Goal: Task Accomplishment & Management: Manage account settings

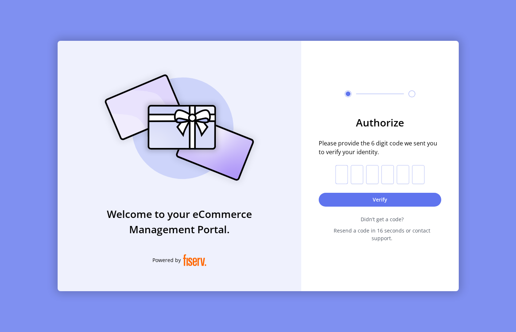
click at [343, 179] on input "text" at bounding box center [342, 174] width 12 height 19
paste input "*"
type input "*"
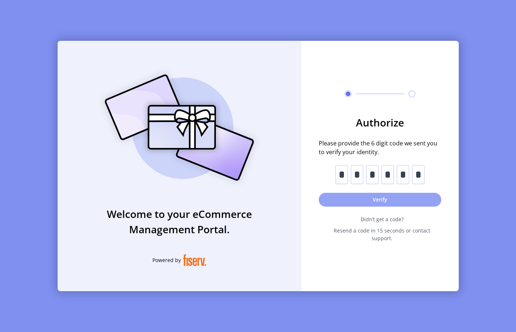
click at [347, 200] on button "Verify" at bounding box center [380, 200] width 123 height 14
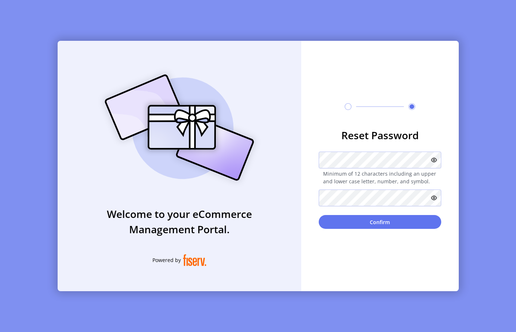
click at [435, 162] on icon at bounding box center [434, 160] width 6 height 6
click at [436, 196] on icon at bounding box center [434, 198] width 6 height 6
click at [363, 225] on button "Confirm" at bounding box center [380, 222] width 123 height 14
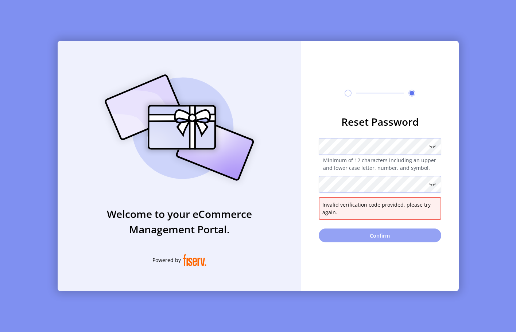
click at [379, 238] on button "Confirm" at bounding box center [380, 236] width 123 height 14
click at [434, 183] on icon at bounding box center [432, 184] width 9 height 9
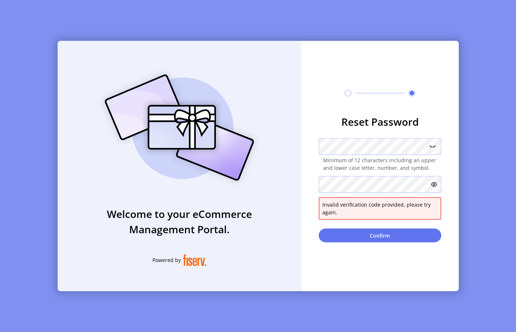
click at [434, 145] on icon at bounding box center [432, 146] width 9 height 9
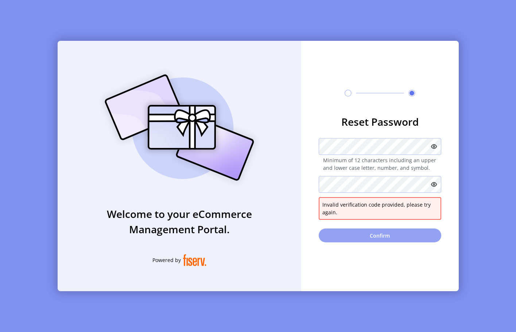
click at [364, 234] on button "Confirm" at bounding box center [380, 236] width 123 height 14
click at [282, 147] on div "Welcome to your eCommerce Management Portal. Powered by Reset Password Minimum …" at bounding box center [258, 166] width 401 height 251
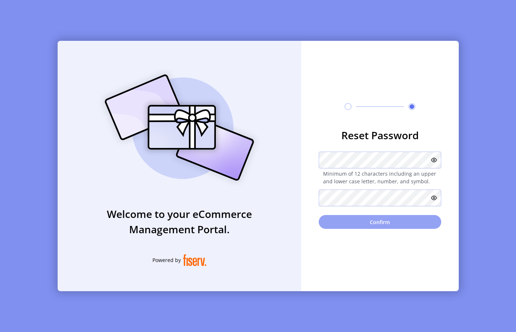
click at [386, 223] on button "Confirm" at bounding box center [380, 222] width 123 height 14
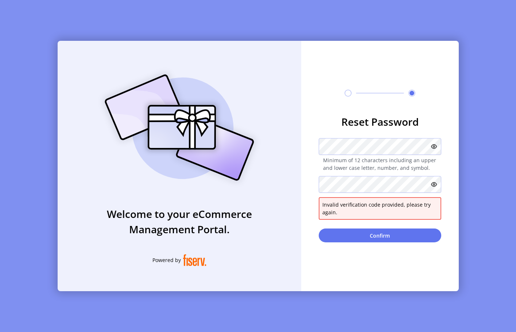
click at [233, 101] on img at bounding box center [179, 127] width 171 height 123
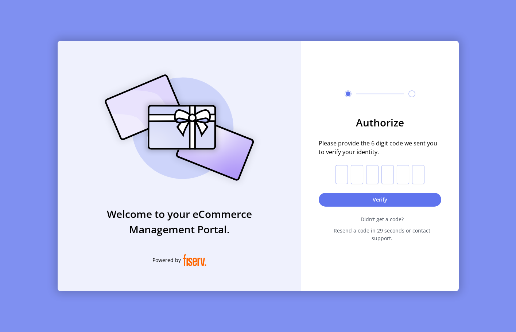
click at [343, 175] on input "text" at bounding box center [342, 174] width 12 height 19
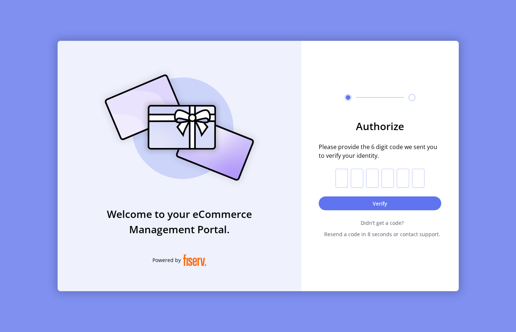
type input "*"
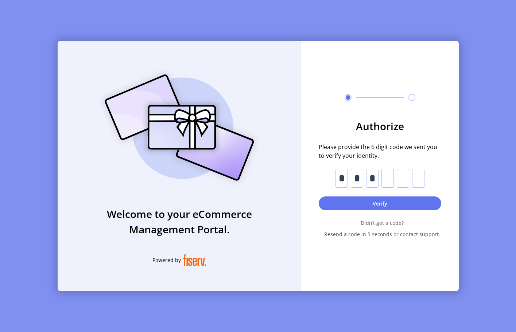
type input "*"
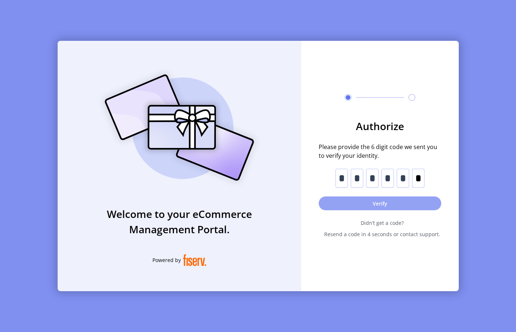
type input "*"
click at [387, 205] on button "Verify" at bounding box center [380, 204] width 123 height 14
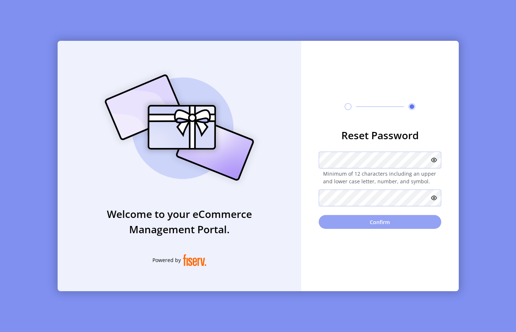
click at [378, 227] on button "Confirm" at bounding box center [380, 222] width 123 height 14
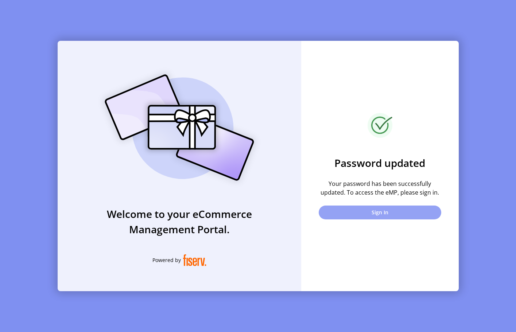
click at [384, 213] on button "Sign In" at bounding box center [380, 213] width 123 height 14
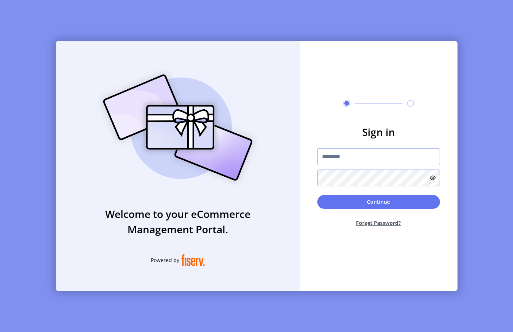
click at [369, 158] on input "text" at bounding box center [378, 156] width 123 height 17
type input "**********"
click at [393, 197] on button "Continue" at bounding box center [378, 202] width 123 height 14
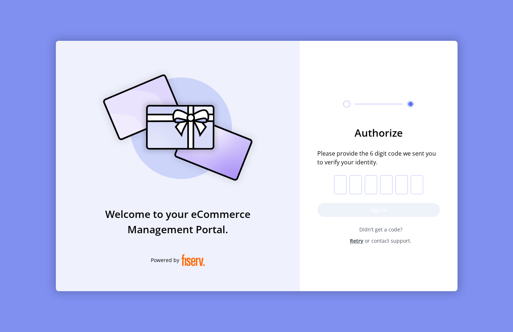
click at [344, 183] on input "text" at bounding box center [340, 184] width 12 height 19
paste input "*"
type input "*"
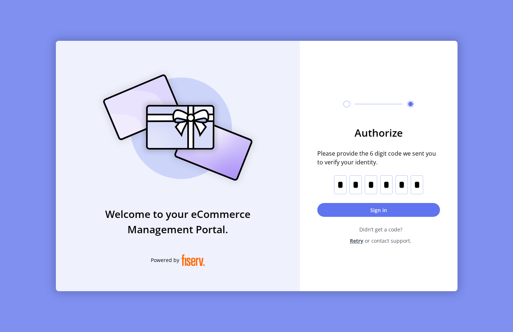
click at [357, 206] on button "Sign in" at bounding box center [378, 210] width 123 height 14
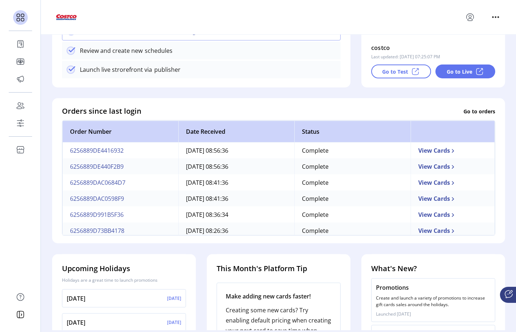
scroll to position [182, 0]
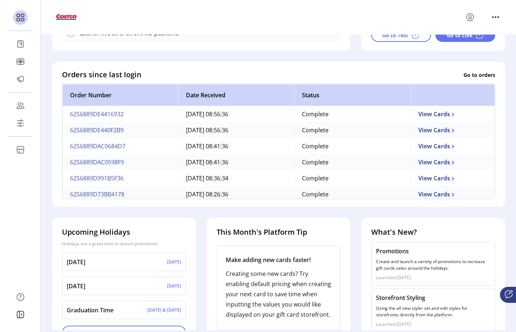
click at [441, 117] on td "View Cards" at bounding box center [453, 114] width 84 height 16
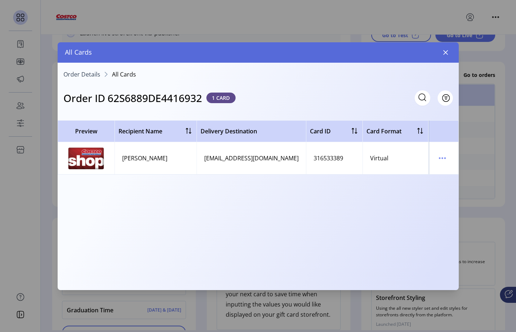
click at [162, 95] on h3 "Order ID 62S6889DE4416932" at bounding box center [132, 97] width 139 height 15
copy h3 "62S6889DE4416932"
click at [436, 156] on td at bounding box center [444, 158] width 30 height 32
click at [442, 157] on icon "menu" at bounding box center [443, 158] width 12 height 12
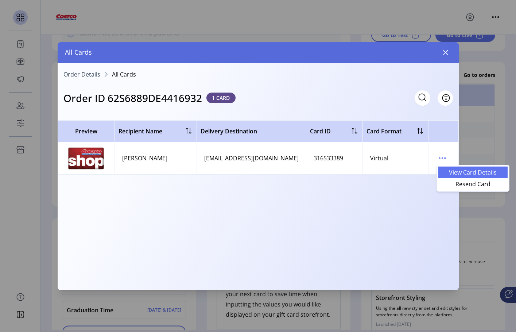
click at [484, 173] on span "View Card Details" at bounding box center [473, 173] width 61 height 6
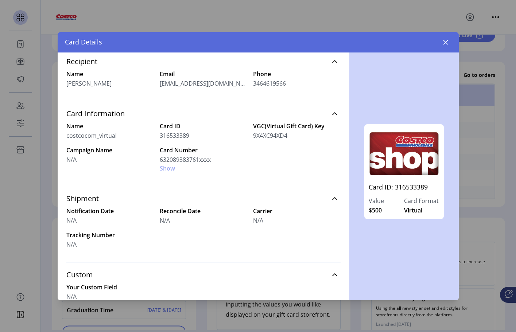
scroll to position [139, 0]
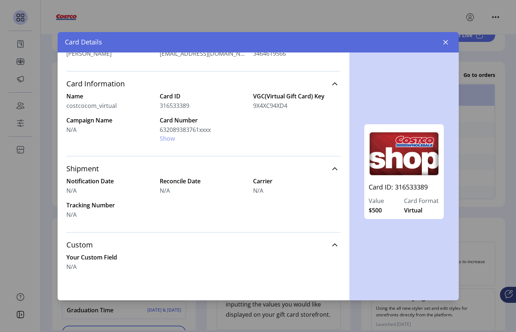
click at [417, 210] on span "Virtual" at bounding box center [413, 210] width 18 height 9
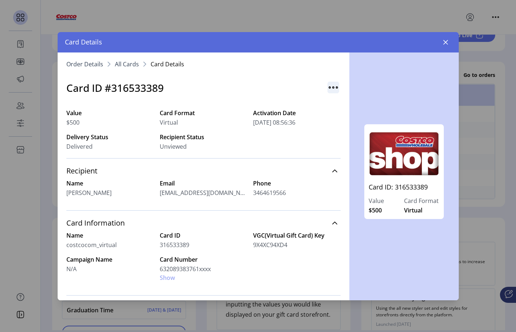
click at [329, 88] on img "button" at bounding box center [334, 88] width 12 height 12
click at [352, 103] on span "Resend Card" at bounding box center [359, 103] width 61 height 6
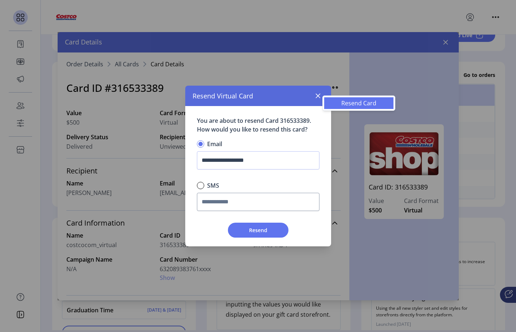
scroll to position [4, 2]
click at [274, 159] on input "**********" at bounding box center [258, 160] width 123 height 18
click at [316, 97] on icon "button" at bounding box center [318, 96] width 6 height 6
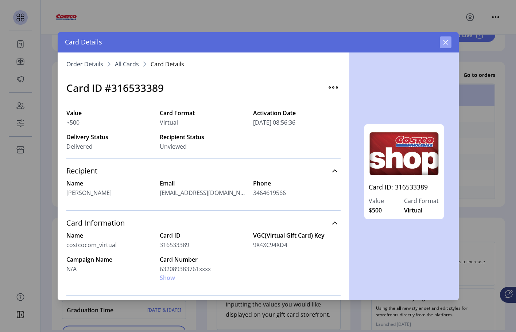
click at [448, 42] on icon "button" at bounding box center [446, 42] width 6 height 6
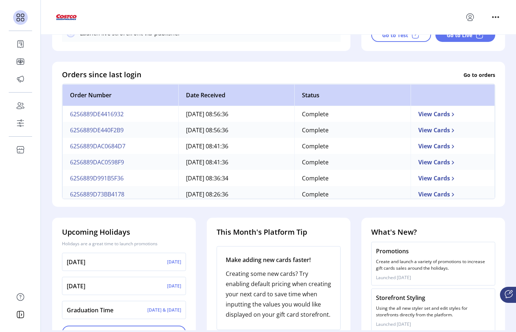
scroll to position [146, 0]
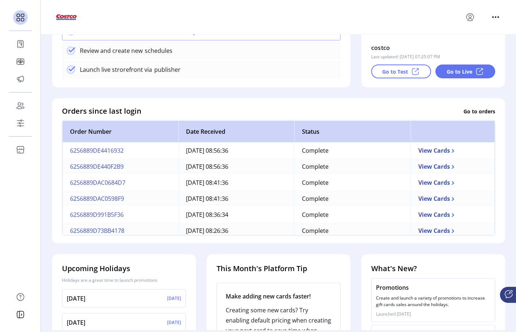
click at [469, 117] on div "Orders since last login Go to orders Order Number Date Received Status 62S6889D…" at bounding box center [279, 165] width 442 height 134
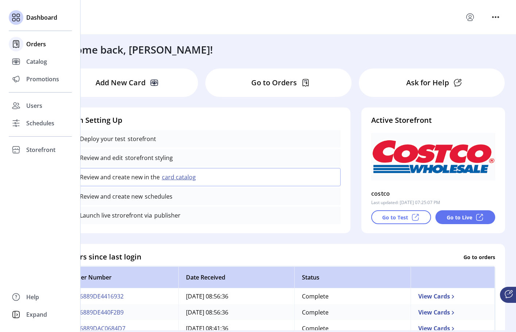
click at [39, 42] on span "Orders" at bounding box center [36, 44] width 20 height 9
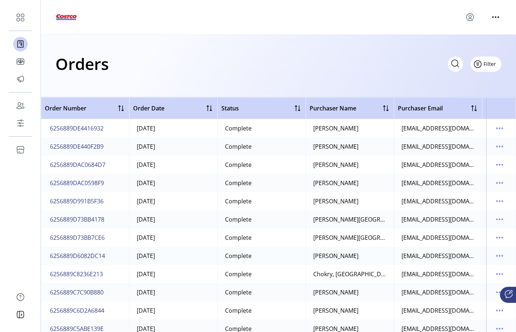
click at [493, 65] on span "Filter" at bounding box center [490, 64] width 12 height 8
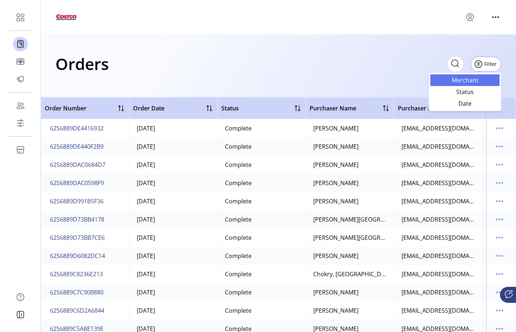
click at [446, 80] on span "Merchant" at bounding box center [465, 80] width 61 height 6
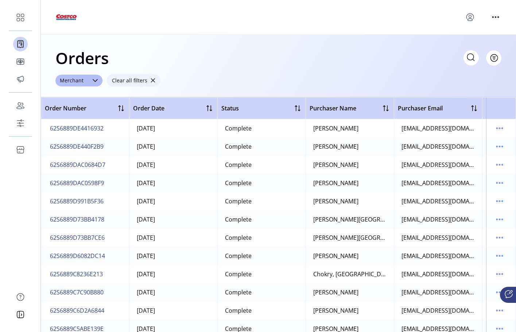
click at [133, 81] on span "Clear all filters" at bounding box center [129, 81] width 35 height 8
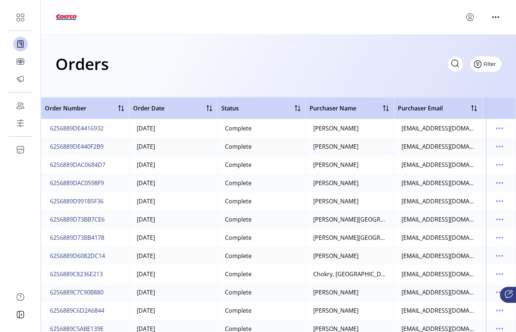
click at [501, 65] on button "Filter" at bounding box center [486, 64] width 31 height 15
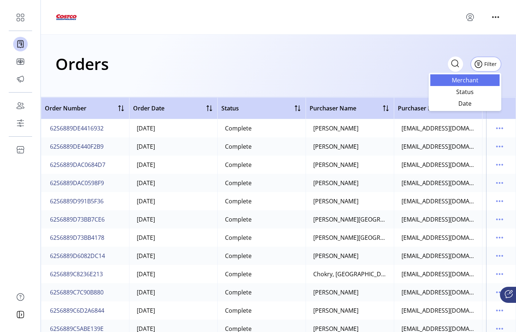
click at [486, 78] on span "Merchant" at bounding box center [465, 80] width 61 height 6
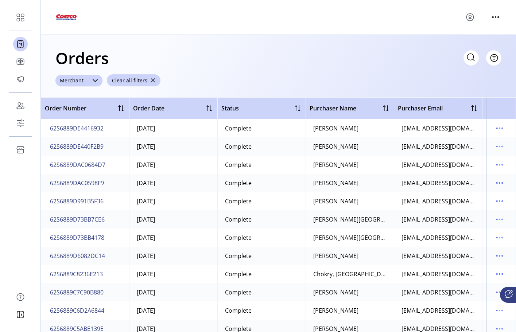
click at [81, 80] on div "Merchant" at bounding box center [71, 81] width 32 height 12
click at [85, 109] on span "Costco" at bounding box center [81, 108] width 19 height 9
click at [86, 123] on span "Apply Filter" at bounding box center [84, 125] width 39 height 8
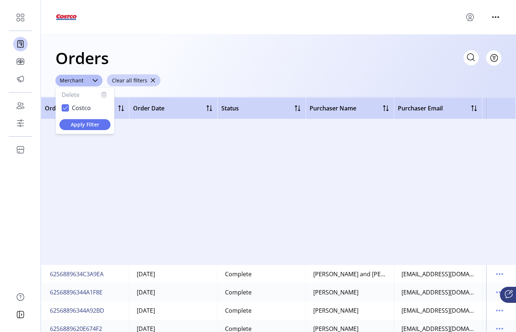
scroll to position [4596, 0]
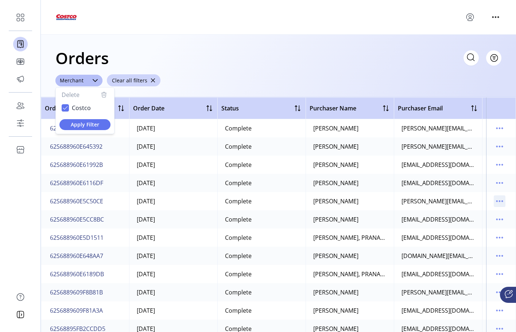
click at [498, 202] on icon "menu" at bounding box center [500, 202] width 12 height 12
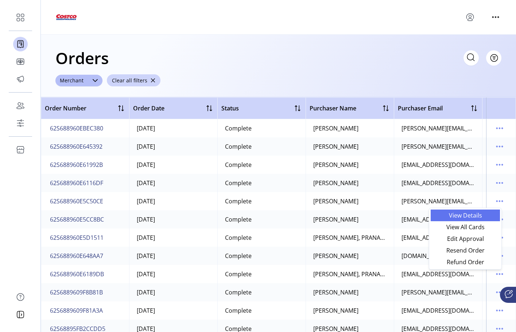
click at [479, 217] on span "View Details" at bounding box center [465, 216] width 61 height 6
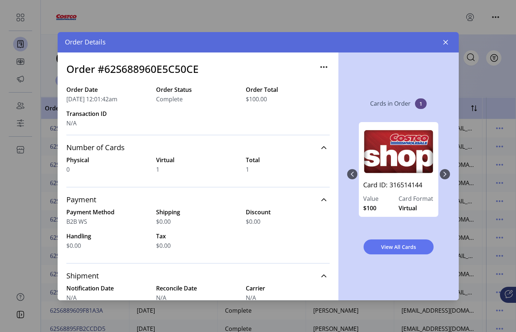
click at [213, 223] on div "$0.00" at bounding box center [198, 221] width 84 height 9
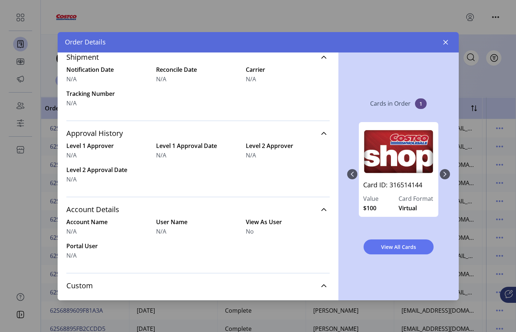
scroll to position [241, 0]
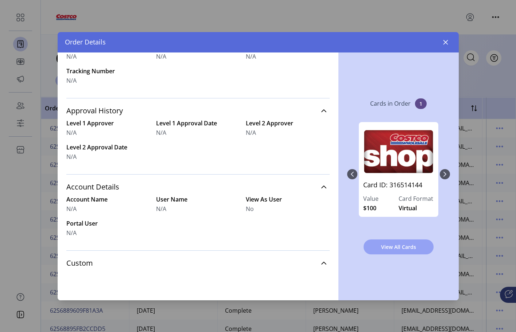
click at [405, 243] on span "View All Cards" at bounding box center [398, 247] width 51 height 8
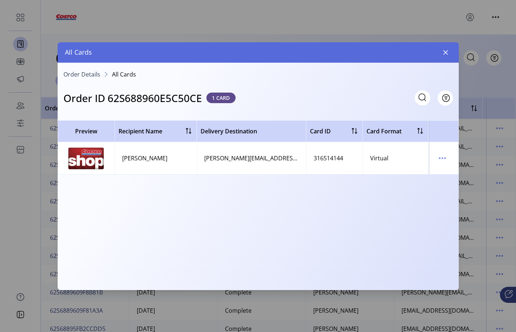
scroll to position [0, 262]
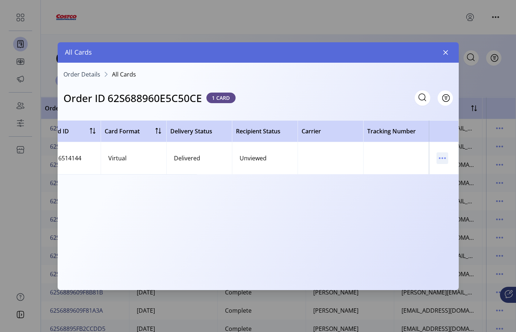
click at [443, 158] on icon "menu" at bounding box center [443, 158] width 12 height 12
click at [469, 187] on span "Resend Card" at bounding box center [473, 184] width 61 height 6
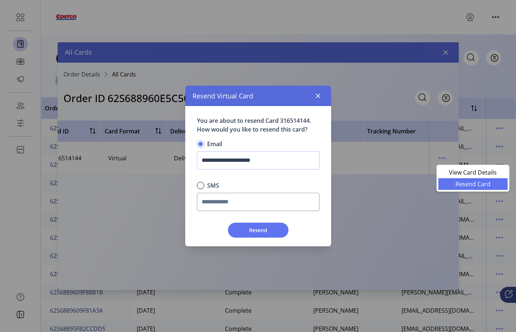
scroll to position [4, 2]
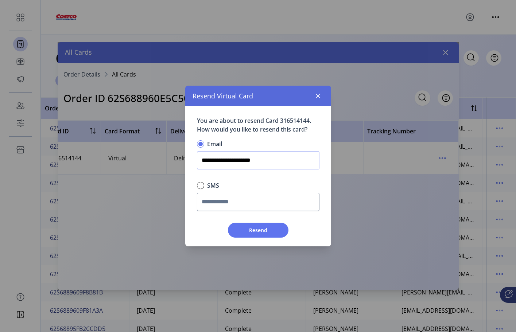
click at [266, 162] on input "**********" at bounding box center [258, 160] width 123 height 18
click at [283, 177] on div "SMS" at bounding box center [258, 198] width 128 height 42
click at [270, 233] on span "Resend" at bounding box center [258, 231] width 42 height 8
click at [318, 96] on icon "button" at bounding box center [318, 96] width 5 height 5
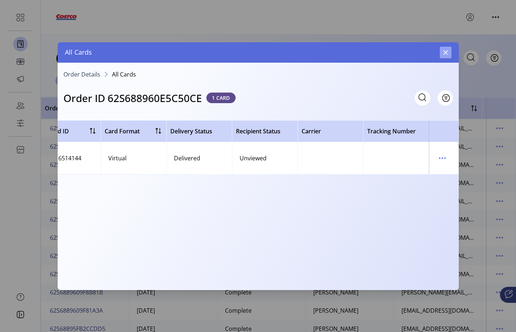
click at [445, 55] on button "button" at bounding box center [446, 53] width 12 height 12
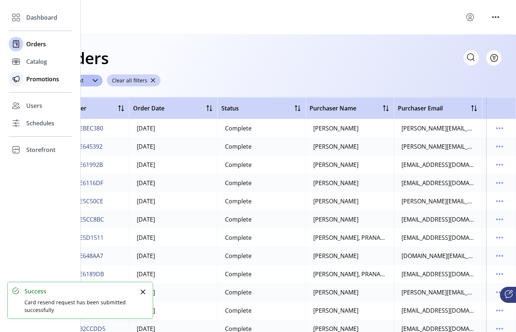
click at [29, 78] on span "Promotions" at bounding box center [42, 79] width 33 height 9
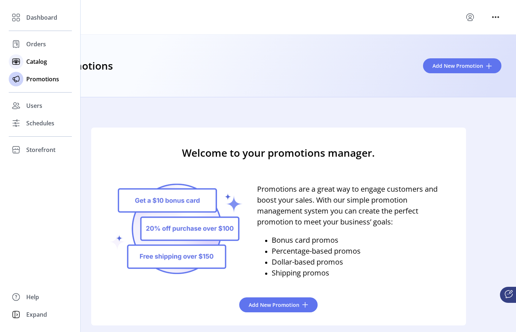
click at [24, 61] on div "Catalog" at bounding box center [40, 62] width 63 height 18
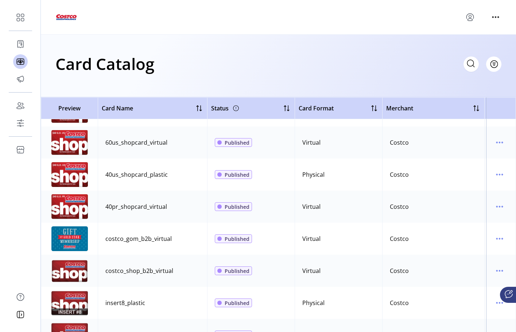
scroll to position [547, 0]
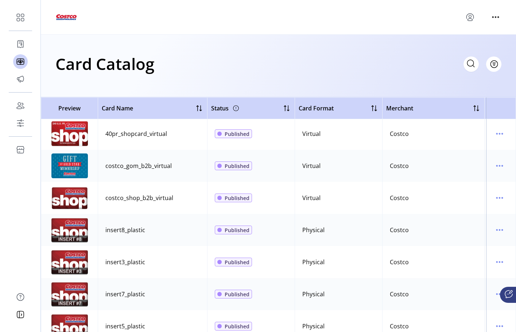
click at [503, 197] on td at bounding box center [501, 198] width 30 height 32
click at [501, 196] on icon "menu" at bounding box center [500, 198] width 12 height 12
click at [475, 213] on span "View Details" at bounding box center [465, 212] width 61 height 6
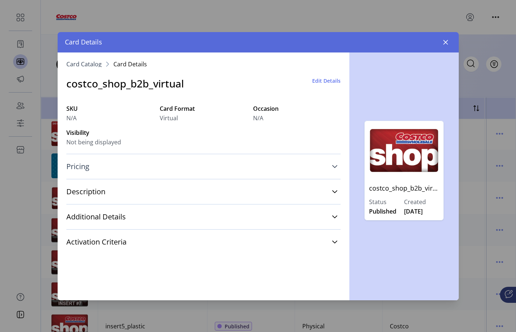
click at [332, 166] on link "Pricing" at bounding box center [203, 167] width 274 height 16
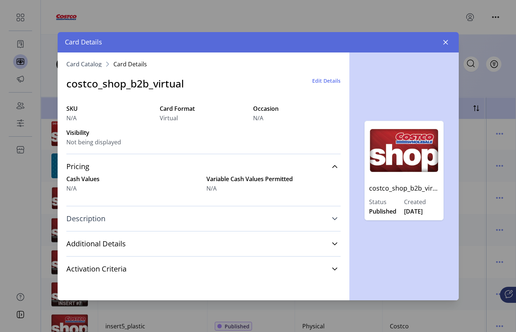
click at [335, 217] on icon at bounding box center [335, 219] width 6 height 6
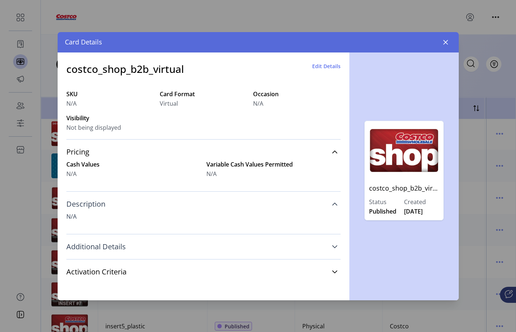
click at [332, 245] on icon at bounding box center [335, 247] width 6 height 6
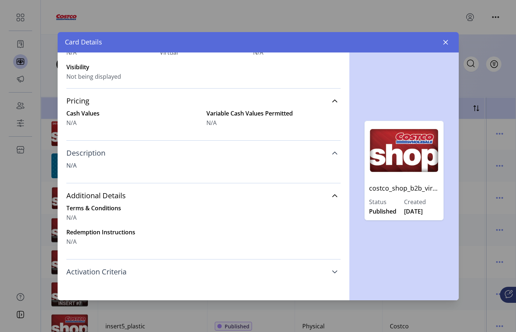
click at [334, 270] on icon at bounding box center [335, 272] width 6 height 6
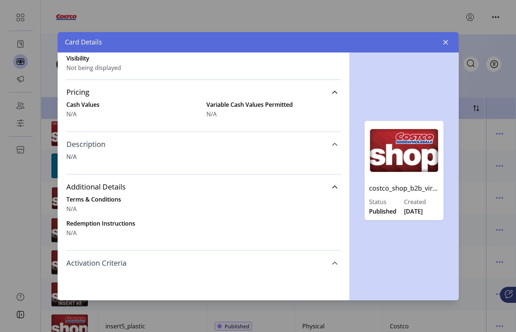
scroll to position [0, 0]
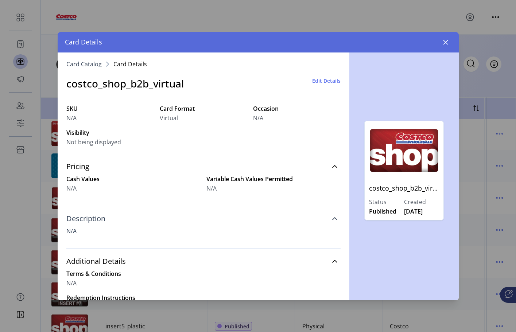
click at [324, 78] on span "Edit Details" at bounding box center [326, 81] width 28 height 8
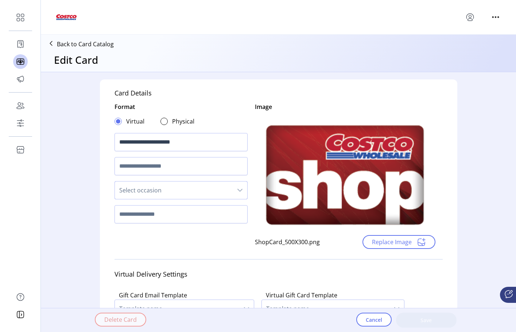
click at [154, 194] on span "Select occasion" at bounding box center [174, 191] width 118 height 18
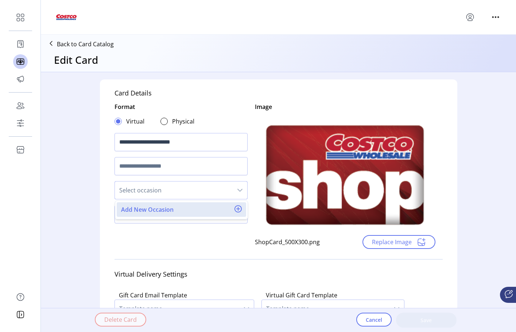
click at [88, 171] on div "**********" at bounding box center [278, 194] width 475 height 245
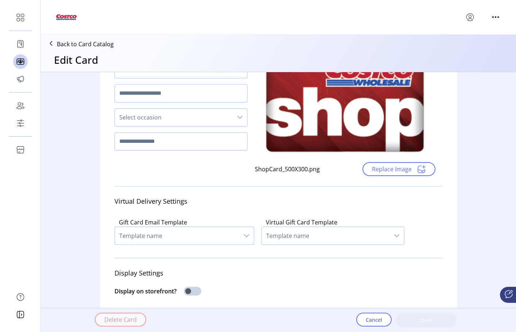
click at [218, 233] on span "Template name" at bounding box center [177, 236] width 124 height 18
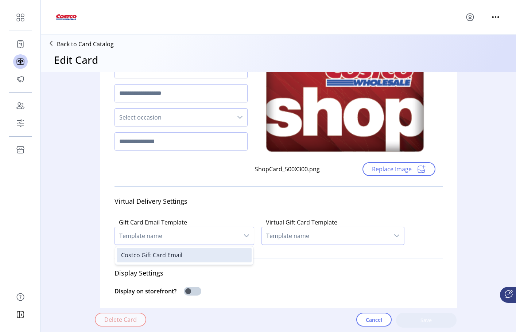
click at [285, 229] on span "Template name" at bounding box center [326, 236] width 128 height 18
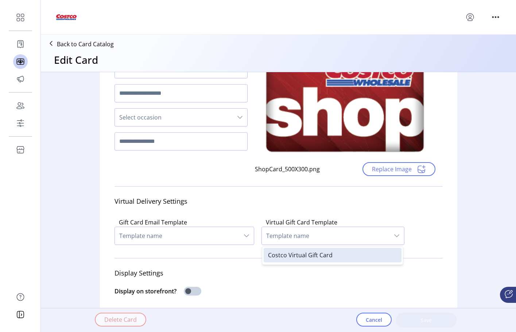
click at [261, 206] on div "Virtual Delivery Settings" at bounding box center [279, 201] width 328 height 19
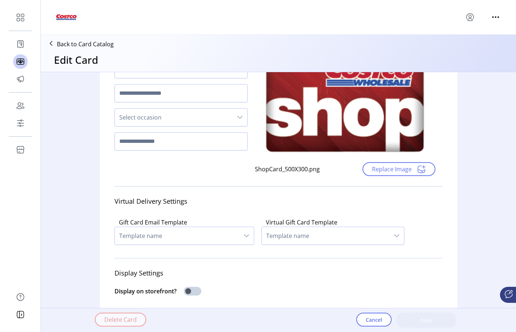
scroll to position [182, 0]
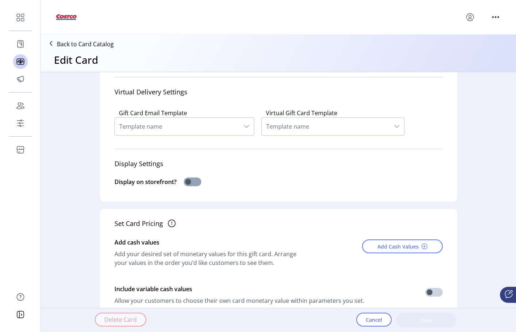
click at [190, 180] on span at bounding box center [193, 182] width 18 height 9
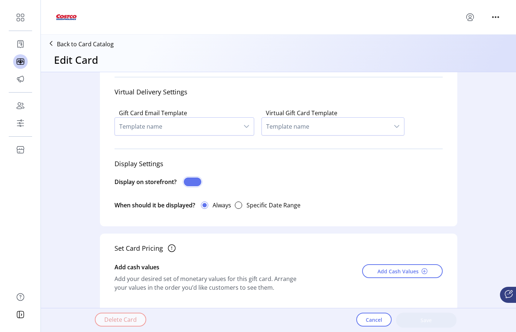
scroll to position [4, 3]
click at [190, 180] on span at bounding box center [193, 182] width 18 height 9
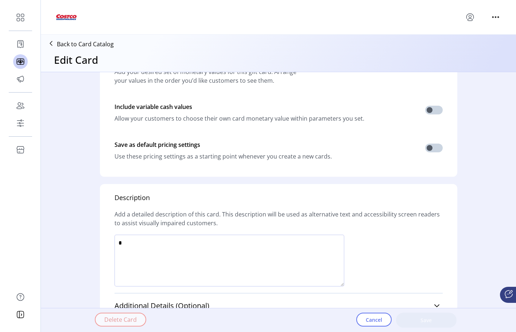
scroll to position [382, 0]
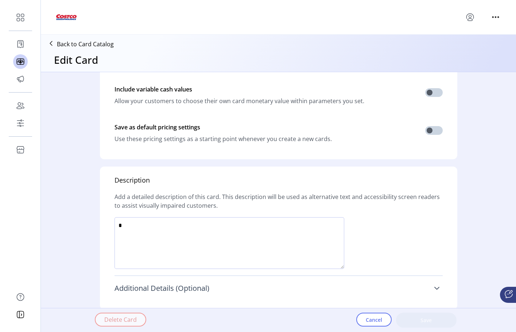
click at [435, 287] on icon at bounding box center [437, 289] width 6 height 6
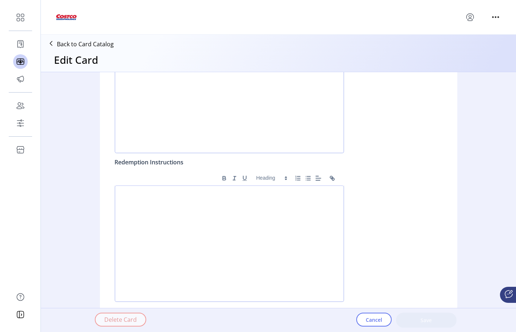
scroll to position [689, 0]
click at [371, 316] on span "Cancel" at bounding box center [374, 320] width 16 height 8
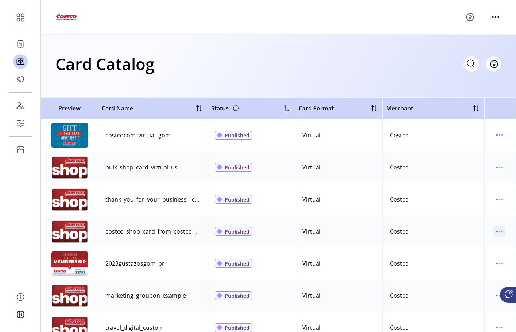
click at [498, 233] on icon "menu" at bounding box center [500, 232] width 12 height 12
click at [454, 256] on span "Edit Details" at bounding box center [465, 258] width 61 height 6
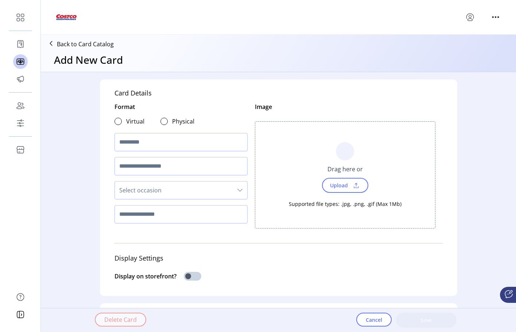
type input "**********"
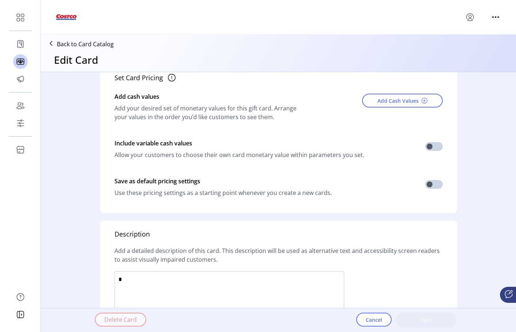
scroll to position [382, 0]
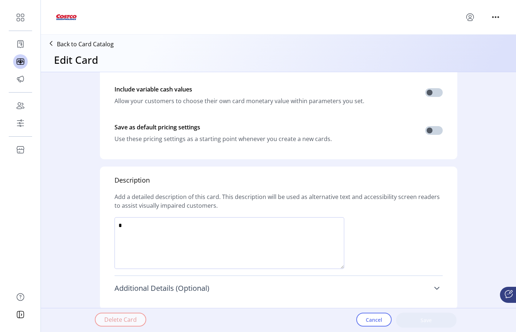
click at [434, 290] on icon at bounding box center [437, 289] width 6 height 6
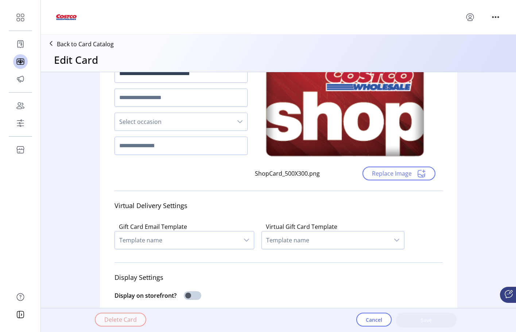
scroll to position [0, 0]
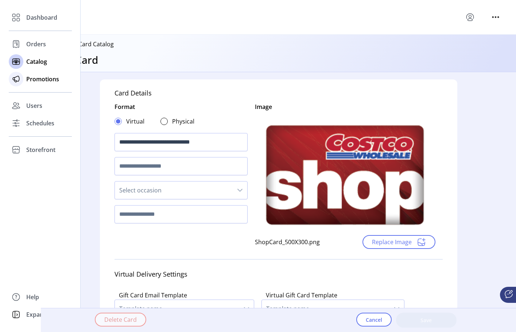
click at [39, 77] on span "Promotions" at bounding box center [42, 79] width 33 height 9
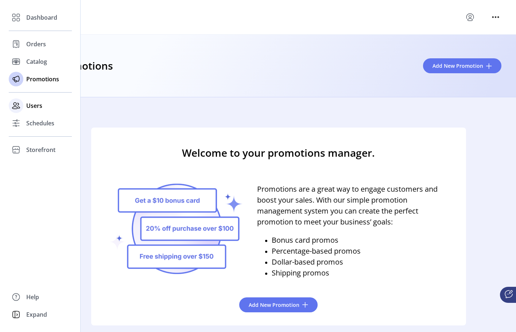
click at [31, 106] on span "Users" at bounding box center [34, 105] width 16 height 9
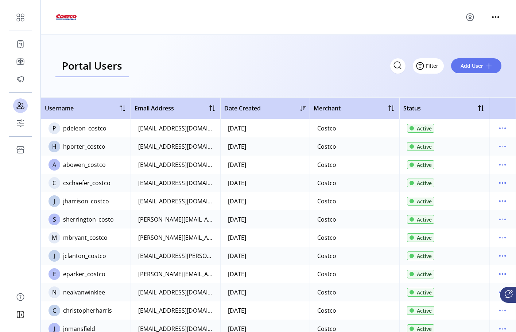
click at [439, 66] on button "Filter" at bounding box center [428, 65] width 31 height 15
click at [447, 91] on span "Merchant" at bounding box center [449, 94] width 61 height 6
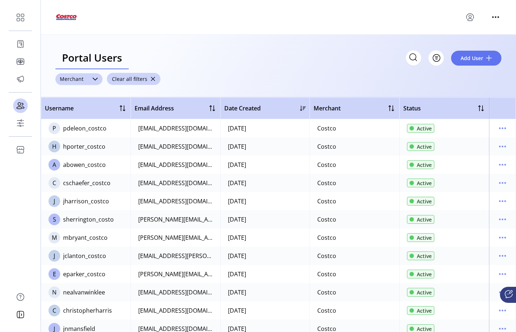
click at [88, 78] on div at bounding box center [95, 79] width 15 height 12
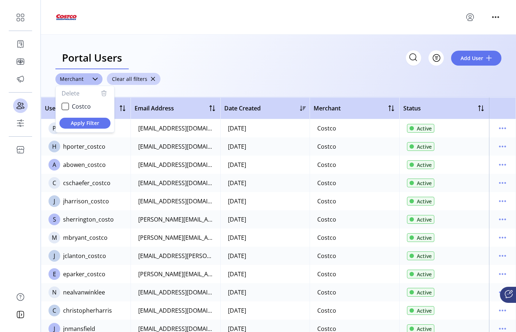
click at [320, 68] on div "Portal Users Storefront Users Filter Add User" at bounding box center [278, 58] width 446 height 23
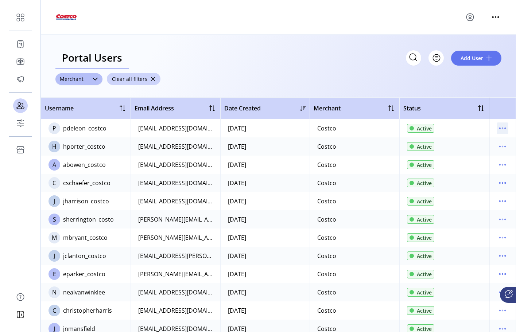
click at [498, 127] on icon "menu" at bounding box center [503, 129] width 12 height 12
click at [247, 55] on div "Portal Users Storefront Users Filter Add User" at bounding box center [278, 58] width 446 height 23
click at [498, 165] on icon "menu" at bounding box center [503, 165] width 12 height 12
click at [481, 191] on span "View Details" at bounding box center [468, 191] width 61 height 6
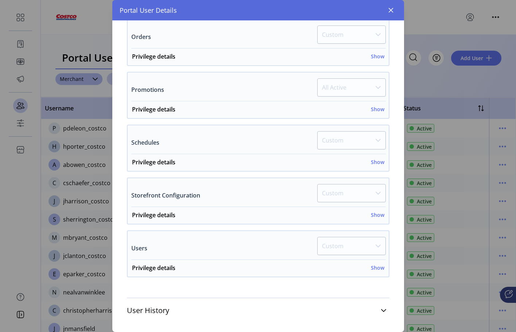
scroll to position [261, 0]
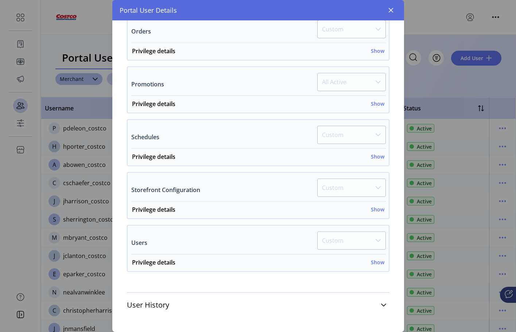
click at [336, 235] on p-dropdown "Custom" at bounding box center [351, 243] width 69 height 23
click at [375, 262] on h6 "Show" at bounding box center [377, 263] width 13 height 8
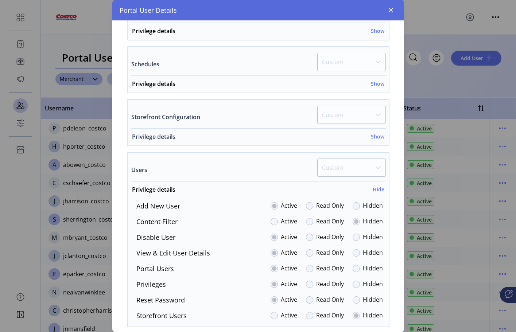
scroll to position [389, 0]
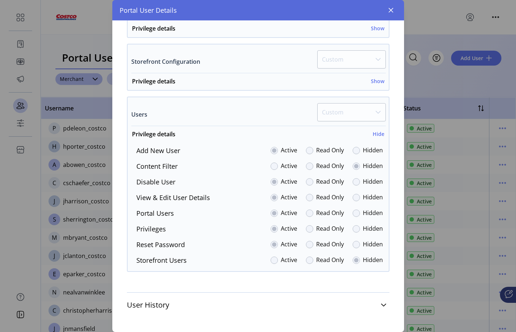
click at [353, 261] on div at bounding box center [356, 260] width 7 height 7
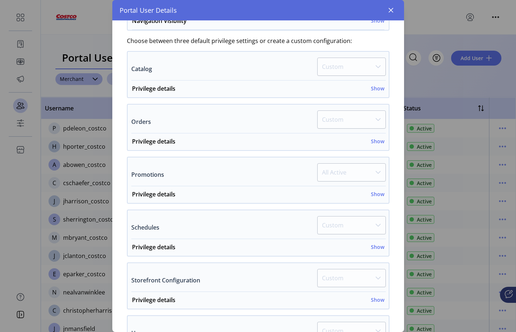
scroll to position [134, 0]
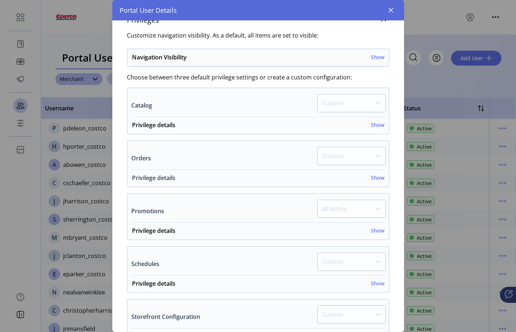
click at [374, 179] on h6 "Show" at bounding box center [377, 178] width 13 height 8
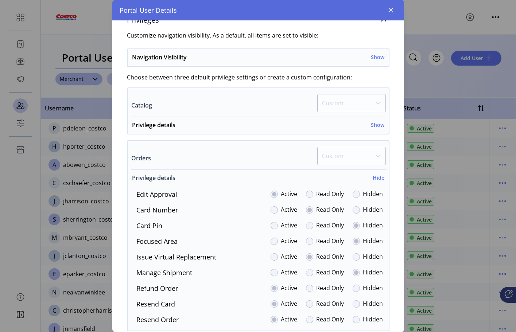
scroll to position [207, 0]
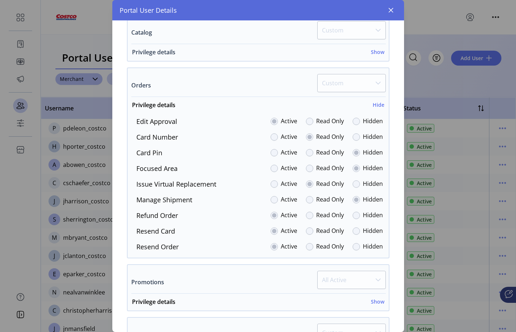
click at [377, 51] on h6 "Show" at bounding box center [377, 52] width 13 height 8
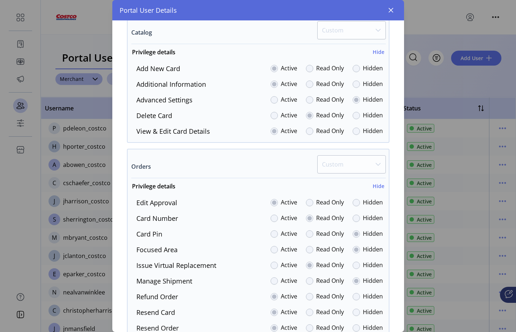
scroll to position [134, 0]
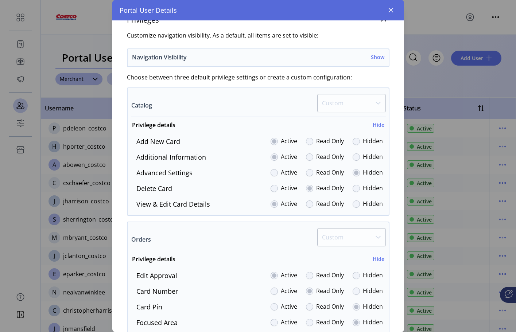
click at [372, 58] on h6 "Show" at bounding box center [377, 57] width 13 height 8
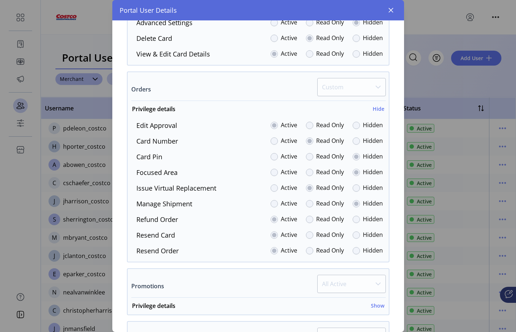
scroll to position [572, 0]
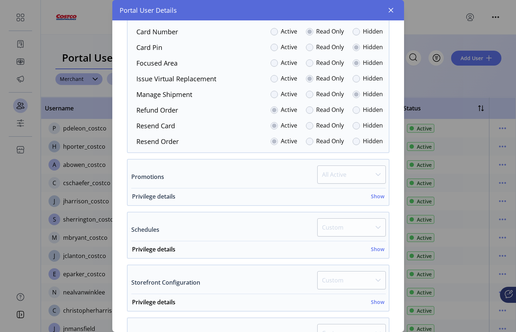
click at [376, 197] on h6 "Show" at bounding box center [377, 197] width 13 height 8
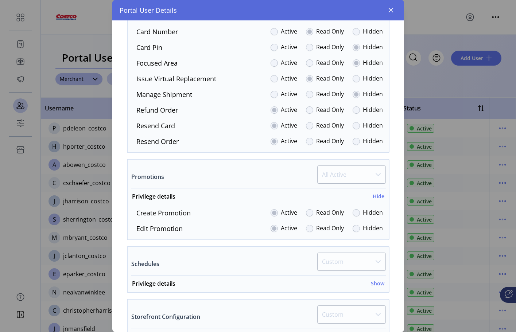
scroll to position [645, 0]
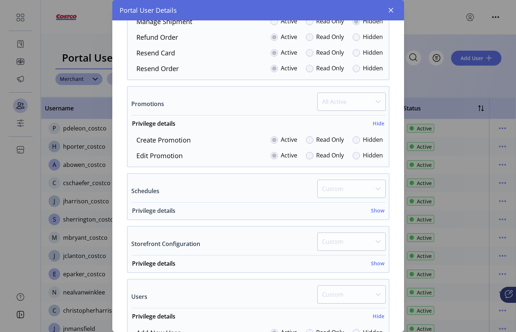
click at [372, 209] on h6 "Show" at bounding box center [377, 211] width 13 height 8
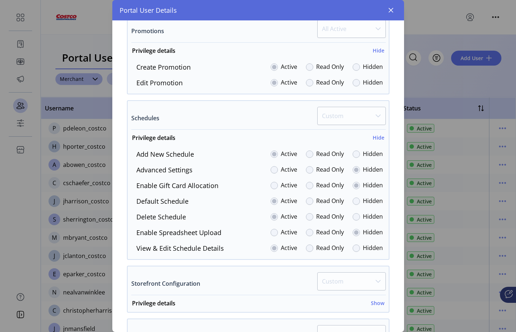
scroll to position [754, 0]
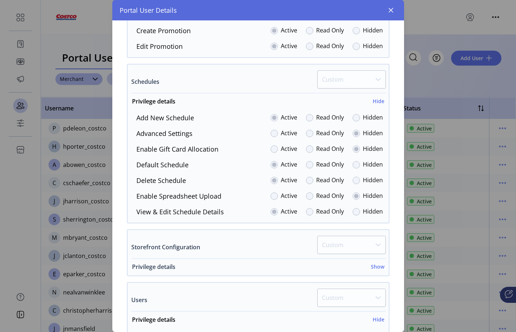
click at [379, 267] on h6 "Show" at bounding box center [377, 267] width 13 height 8
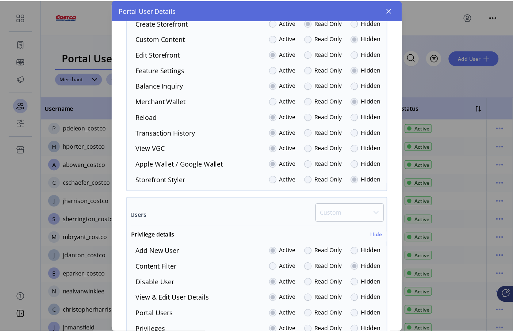
scroll to position [1147, 0]
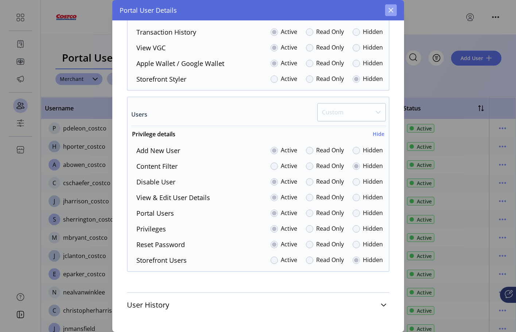
click at [391, 10] on icon "button" at bounding box center [390, 10] width 5 height 5
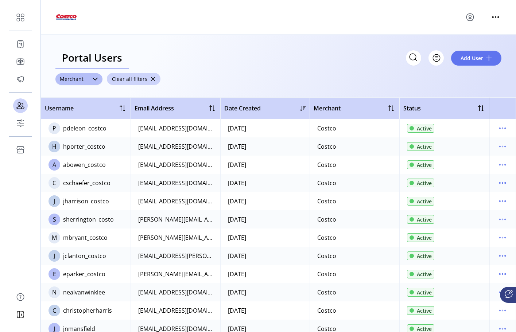
click at [471, 19] on icon "menu" at bounding box center [470, 17] width 12 height 12
click at [455, 49] on span "Sign Out" at bounding box center [444, 46] width 55 height 6
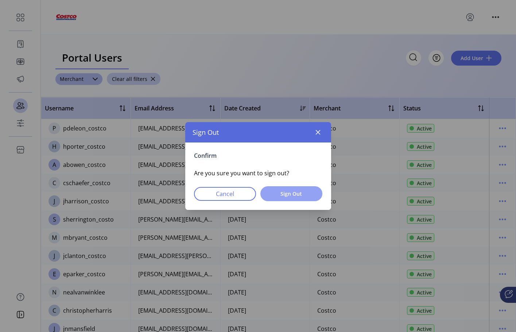
click at [283, 194] on span "Sign Out" at bounding box center [291, 194] width 43 height 8
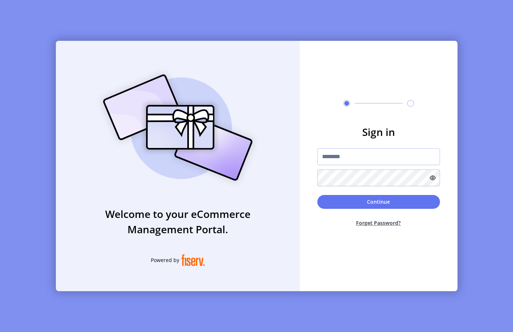
click at [124, 158] on img at bounding box center [177, 127] width 171 height 123
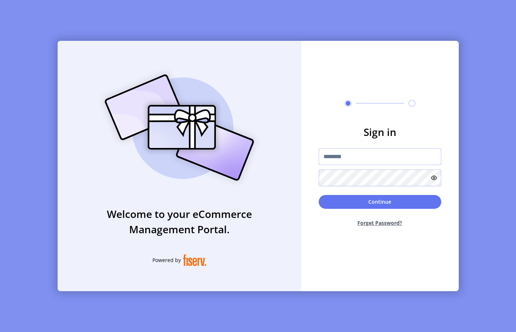
drag, startPoint x: 377, startPoint y: 153, endPoint x: 145, endPoint y: 150, distance: 232.0
click at [377, 153] on input "text" at bounding box center [380, 156] width 123 height 17
paste input "**********"
type input "**********"
click at [378, 204] on button "Continue" at bounding box center [380, 202] width 123 height 14
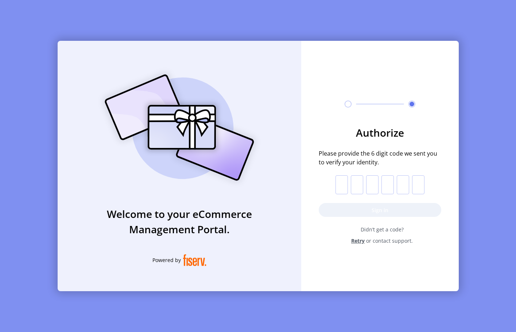
click at [342, 183] on input "text" at bounding box center [342, 184] width 12 height 19
paste input "*"
type input "*"
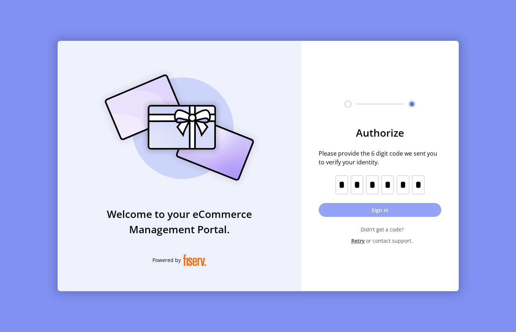
click at [412, 210] on button "Sign in" at bounding box center [380, 210] width 123 height 14
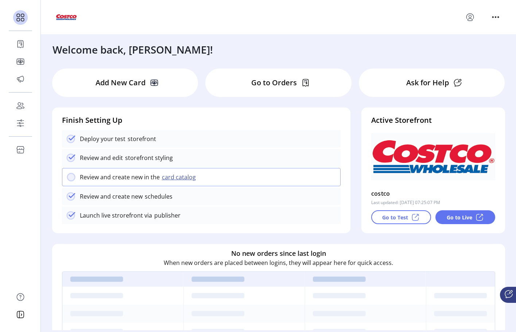
click at [104, 140] on p "Deploy your test" at bounding box center [103, 139] width 46 height 9
click at [142, 157] on p "storefront styling" at bounding box center [148, 158] width 50 height 9
click at [140, 181] on p "Review and create new in the" at bounding box center [120, 177] width 80 height 9
click at [139, 200] on p "Review and create new" at bounding box center [111, 196] width 63 height 9
click at [138, 218] on p "Launch live strorefront via" at bounding box center [116, 215] width 72 height 9
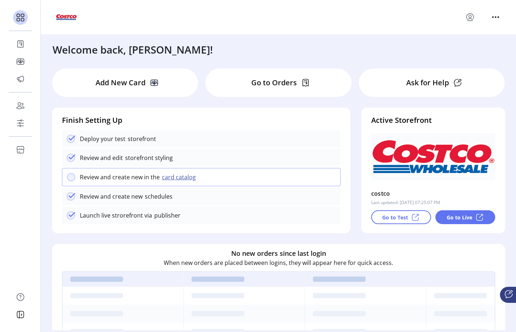
click at [260, 251] on h6 "No new orders since last login" at bounding box center [278, 254] width 95 height 10
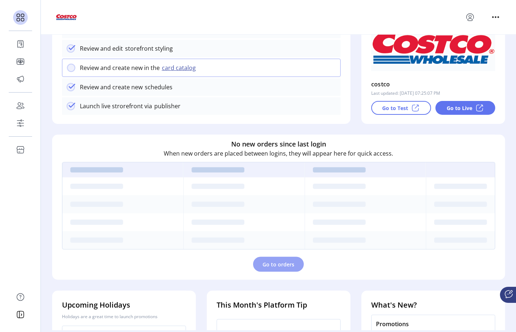
click at [266, 267] on span "Go to orders" at bounding box center [279, 265] width 32 height 8
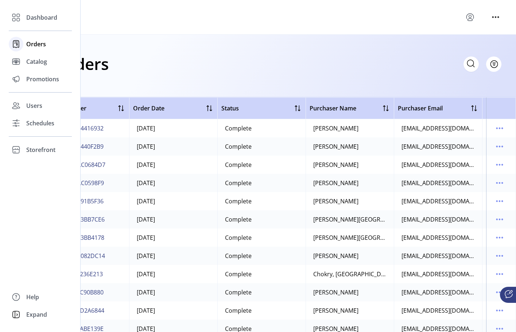
click at [29, 43] on span "Orders" at bounding box center [36, 44] width 20 height 9
click at [34, 12] on div "Dashboard" at bounding box center [40, 18] width 63 height 18
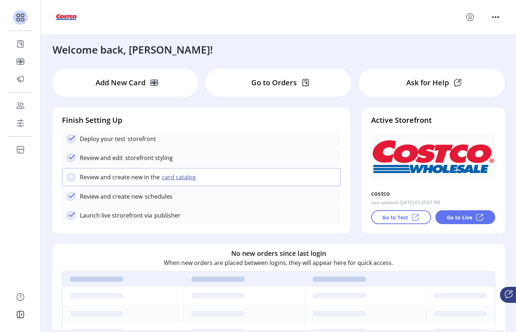
click at [419, 219] on div "Go to Test" at bounding box center [401, 217] width 60 height 14
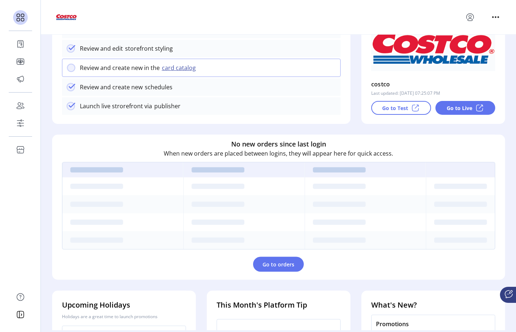
scroll to position [202, 0]
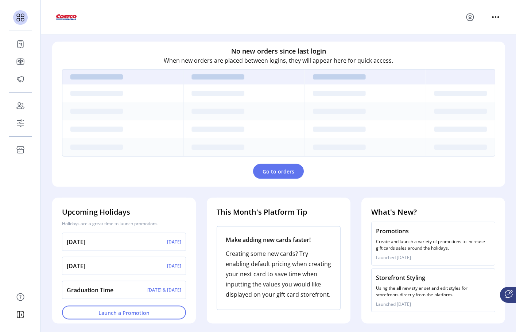
click at [382, 256] on p "Launched [DATE]" at bounding box center [433, 258] width 115 height 7
click at [299, 267] on p "Creating some new cards? Try enabling default pricing when creating your next c…" at bounding box center [279, 274] width 106 height 51
click at [281, 165] on button "Go to orders" at bounding box center [278, 171] width 51 height 15
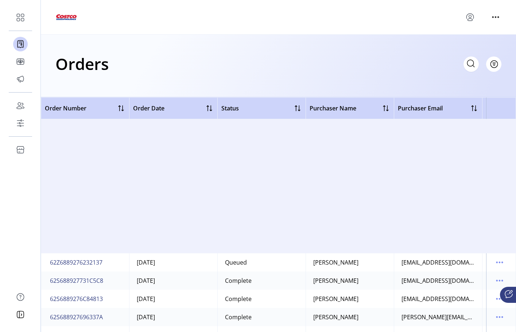
scroll to position [10517, 0]
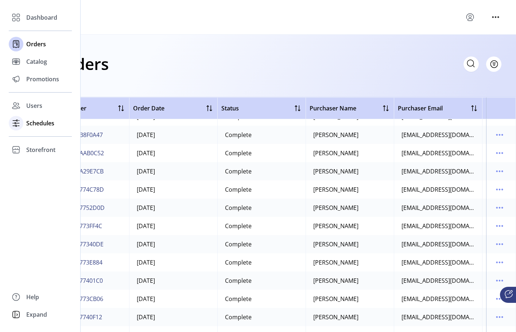
click at [33, 122] on span "Schedules" at bounding box center [40, 123] width 28 height 9
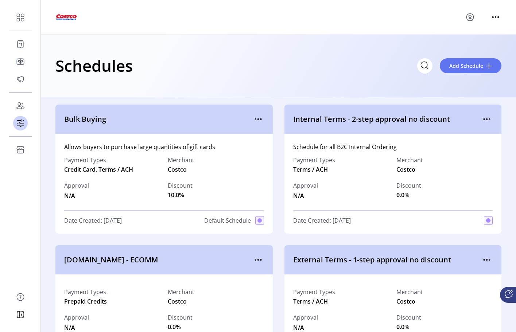
click at [175, 56] on div "Schedules Add Schedule" at bounding box center [278, 66] width 446 height 26
